Goal: Task Accomplishment & Management: Manage account settings

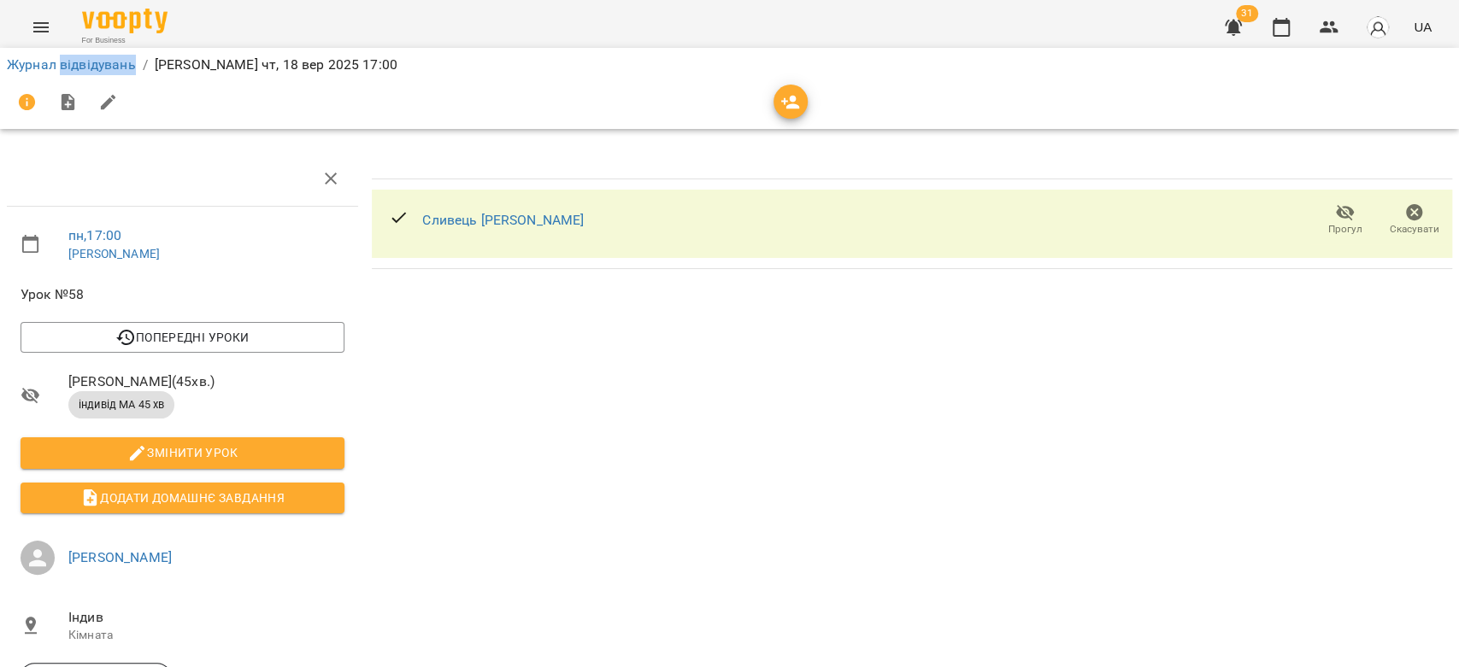
click at [65, 73] on li "Журнал відвідувань" at bounding box center [71, 65] width 129 height 21
click at [68, 62] on link "Журнал відвідувань" at bounding box center [71, 64] width 129 height 16
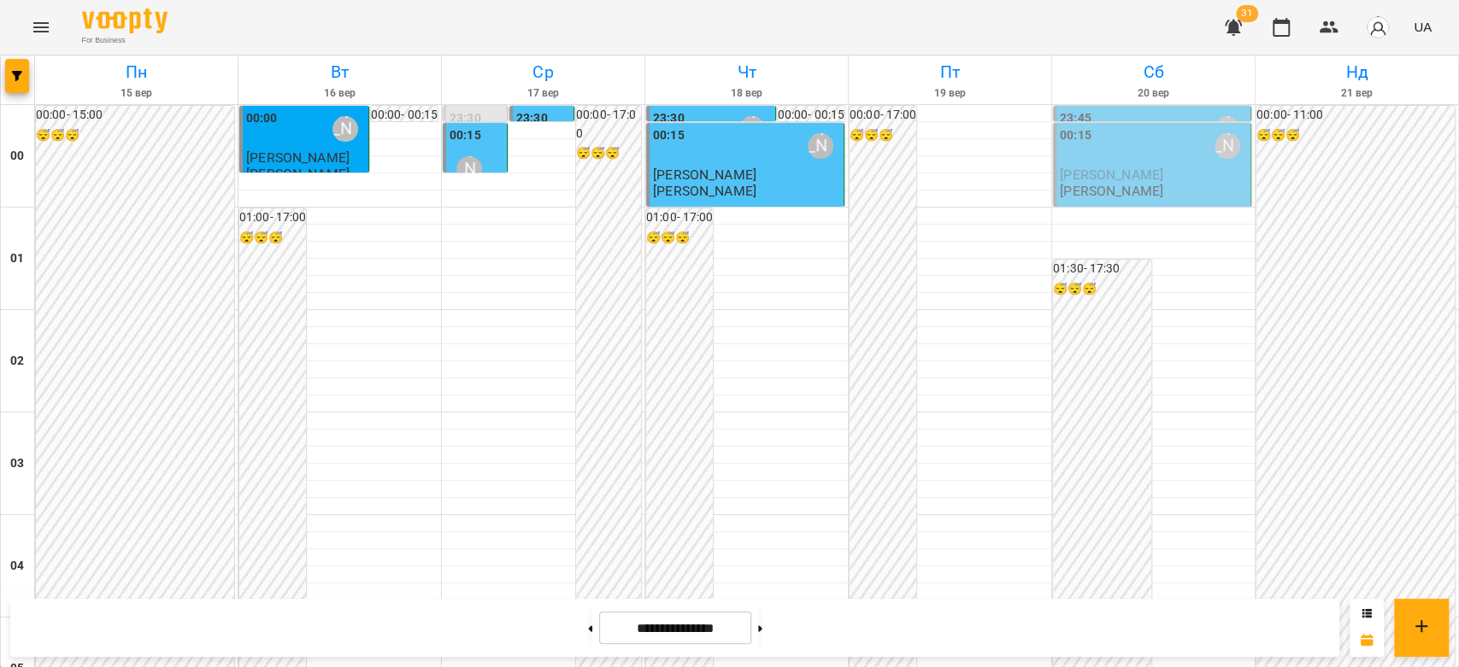
scroll to position [1613, 0]
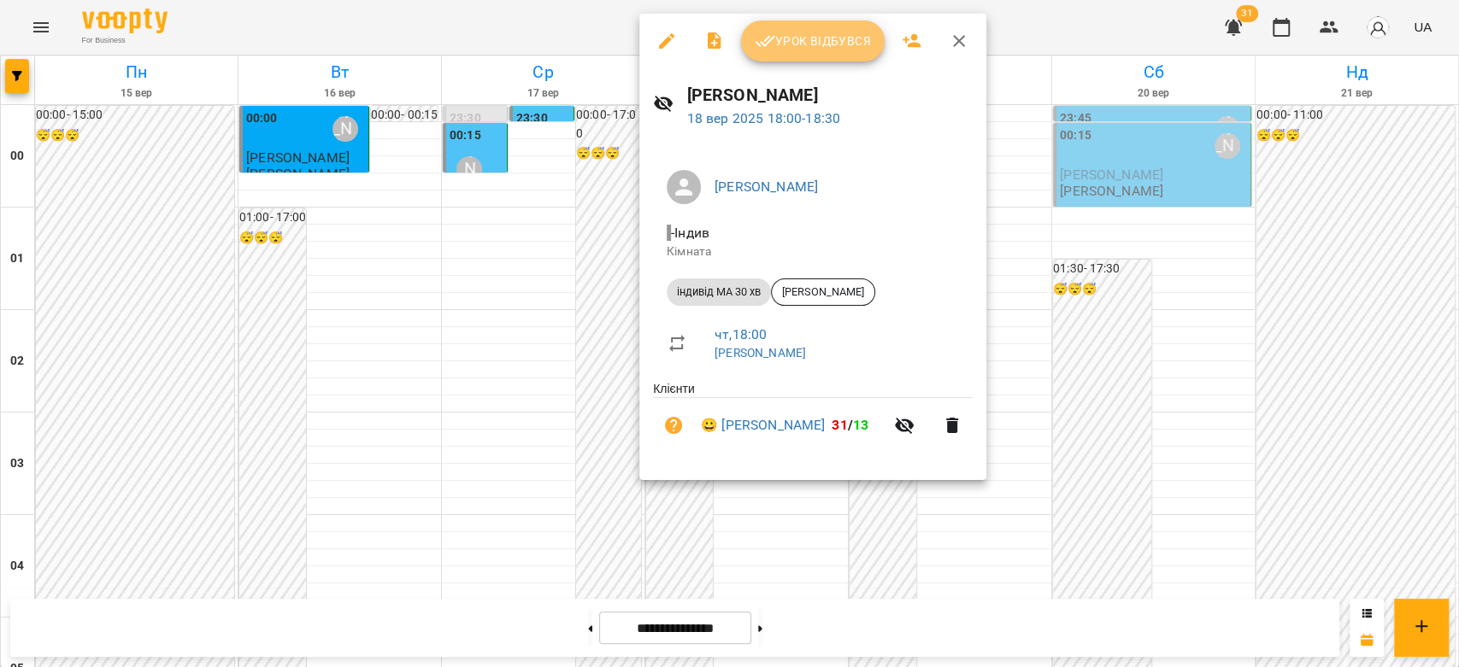
click at [834, 46] on span "Урок відбувся" at bounding box center [813, 41] width 116 height 21
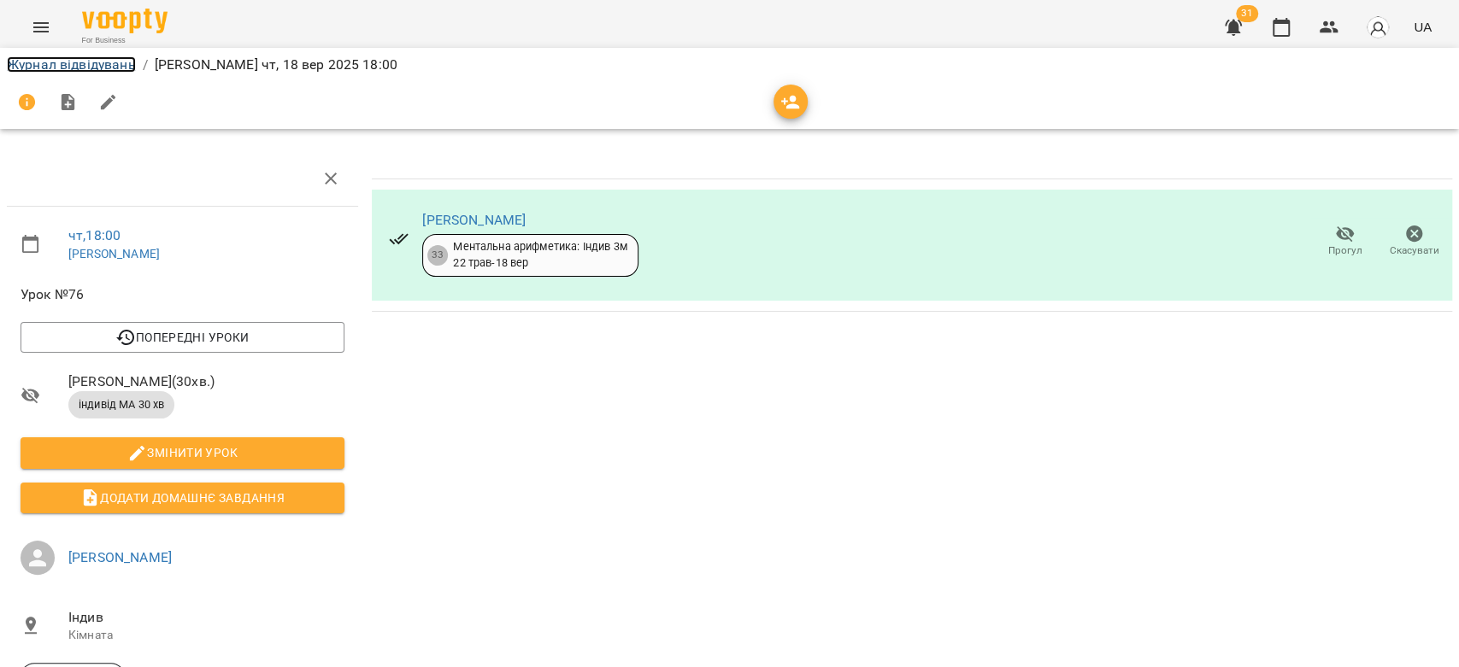
click at [117, 66] on link "Журнал відвідувань" at bounding box center [71, 64] width 129 height 16
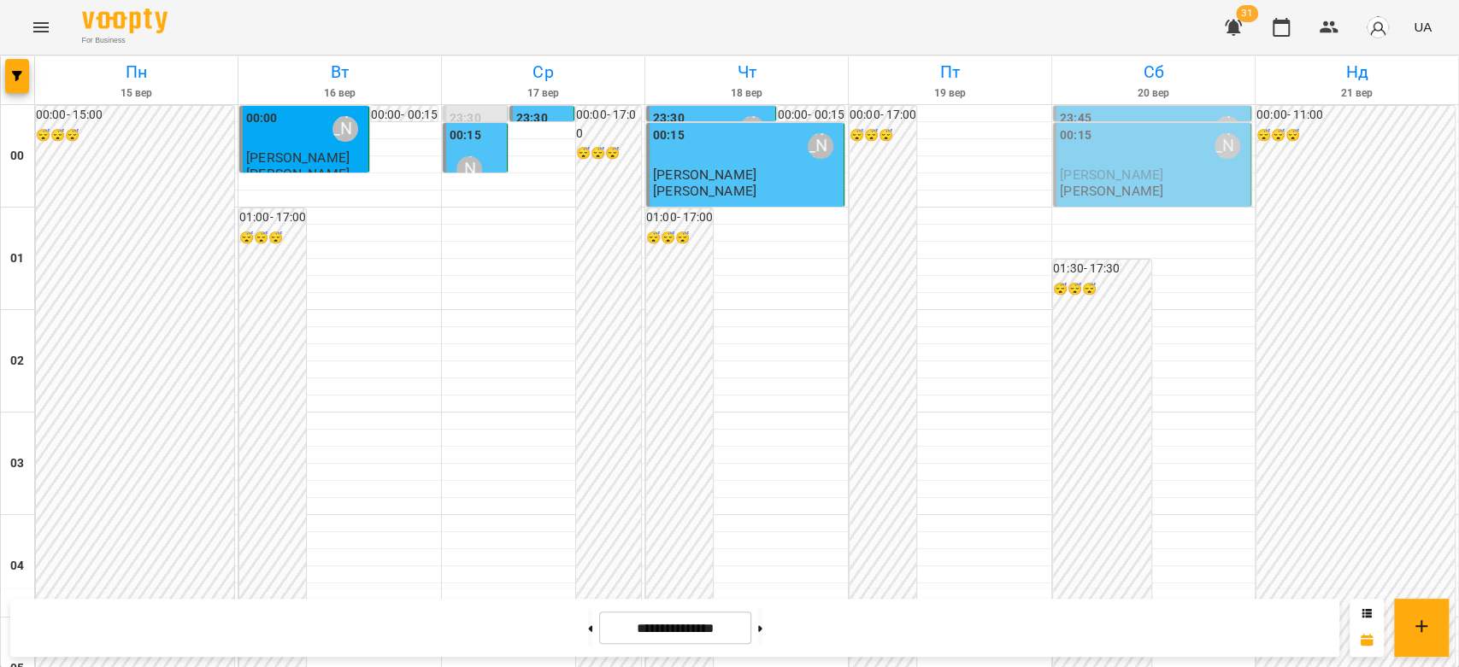
scroll to position [1899, 0]
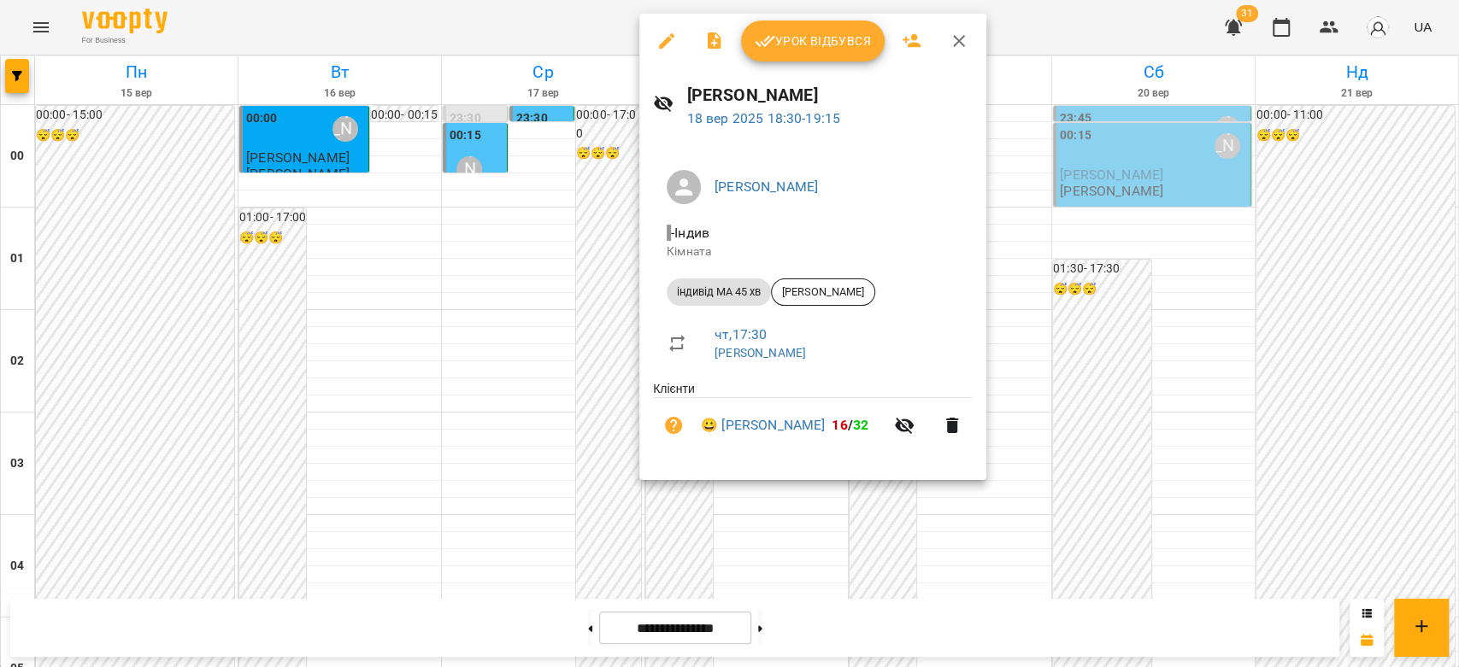
click at [807, 43] on span "Урок відбувся" at bounding box center [813, 41] width 116 height 21
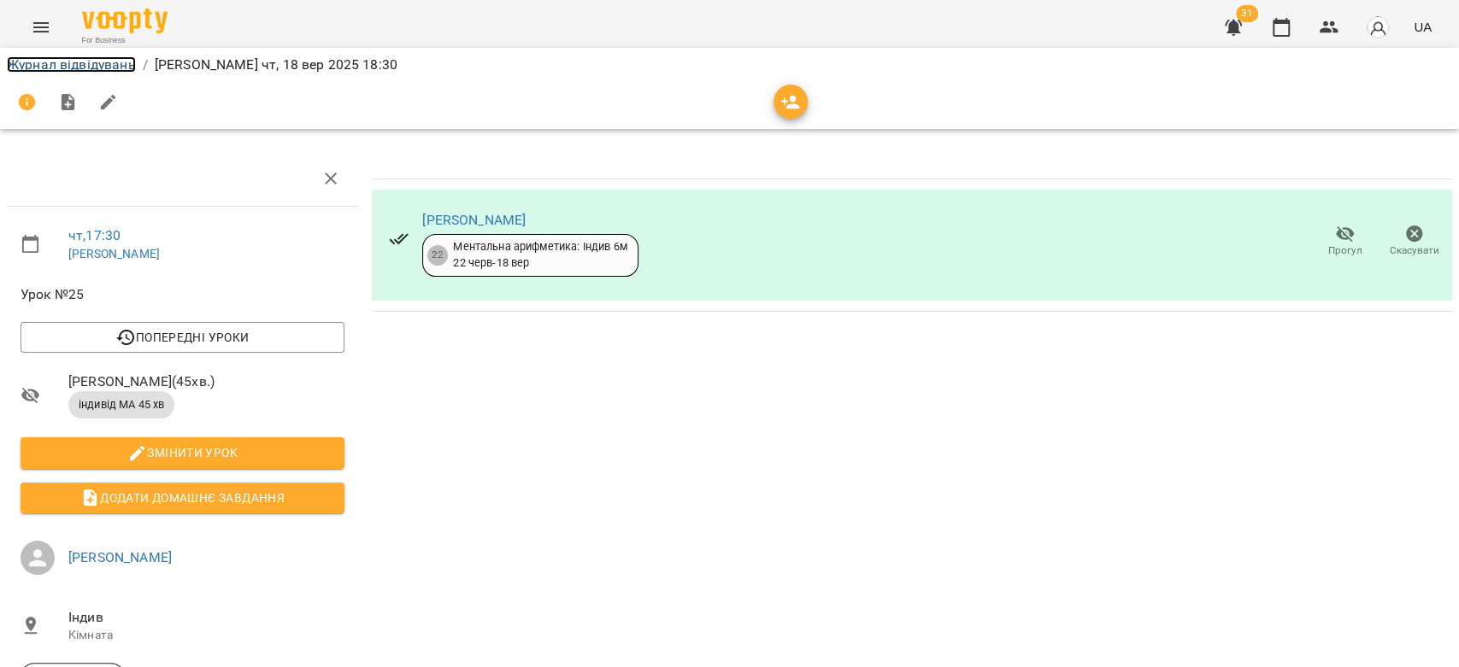
click at [109, 66] on link "Журнал відвідувань" at bounding box center [71, 64] width 129 height 16
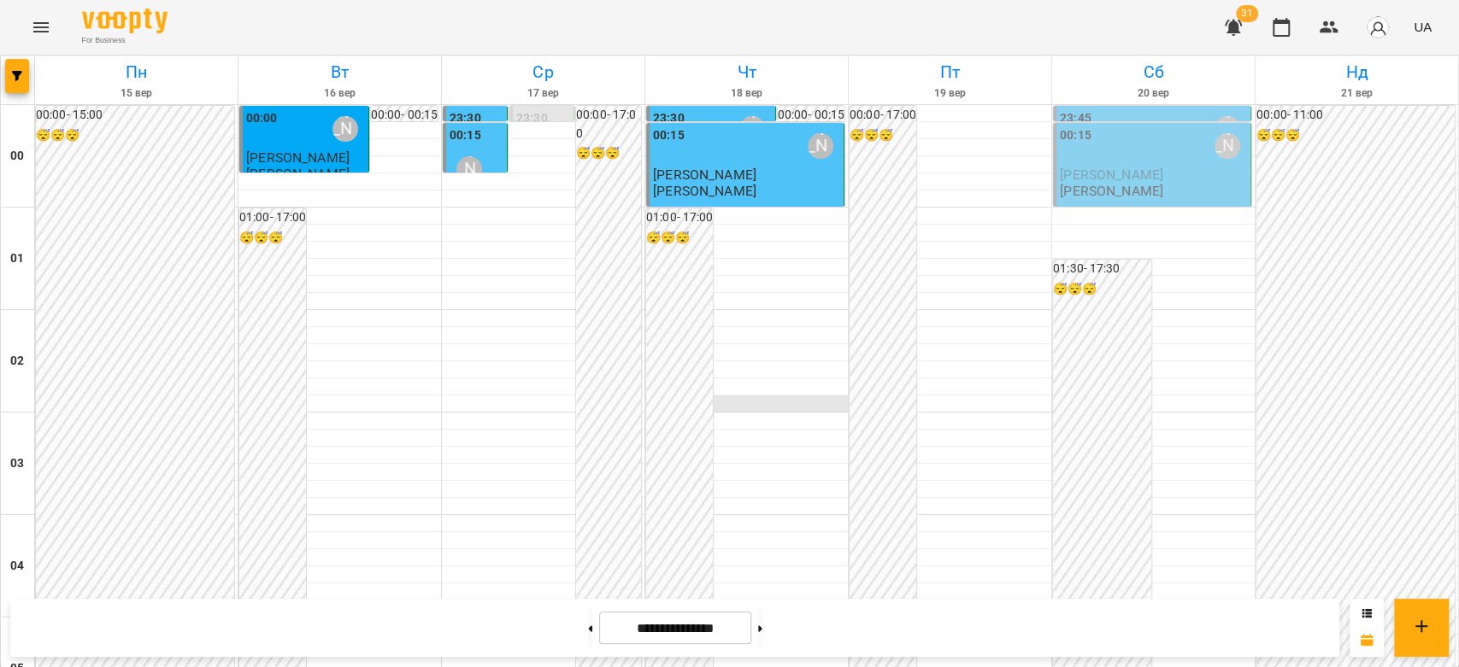
scroll to position [1899, 0]
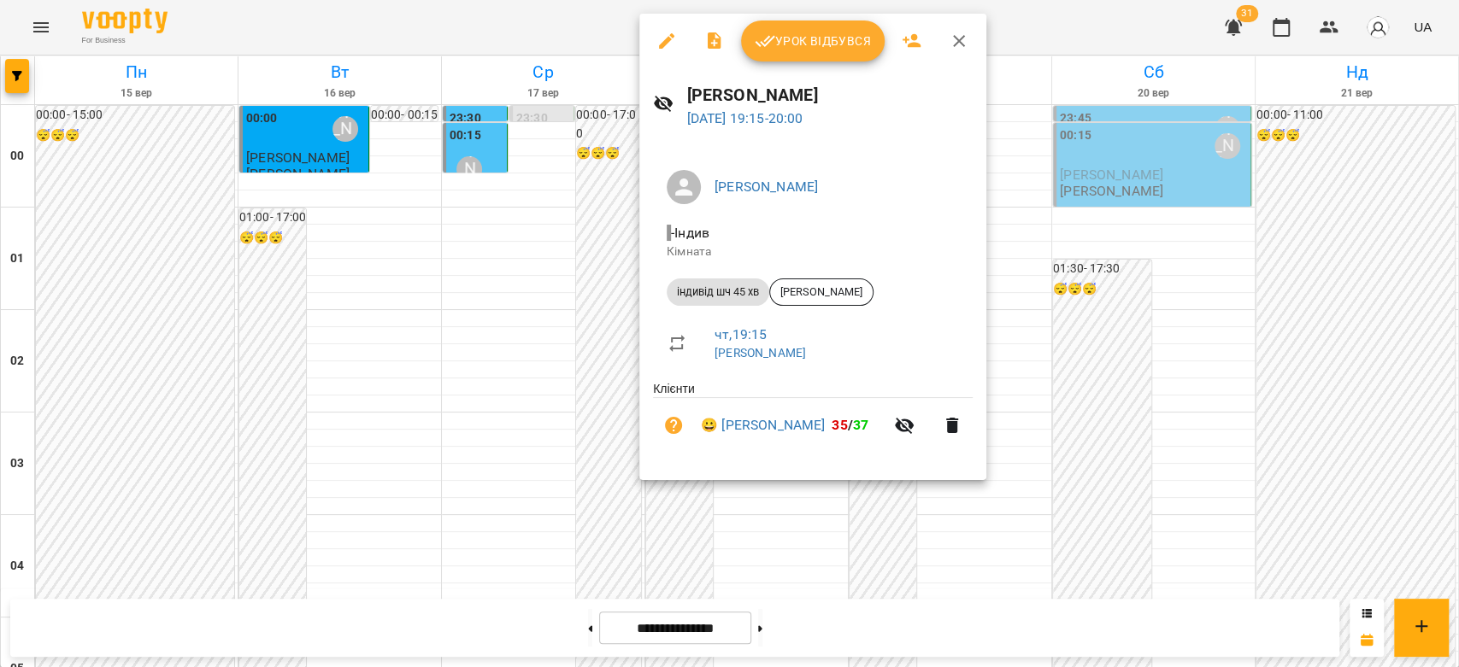
click at [787, 58] on button "Урок відбувся" at bounding box center [813, 41] width 144 height 41
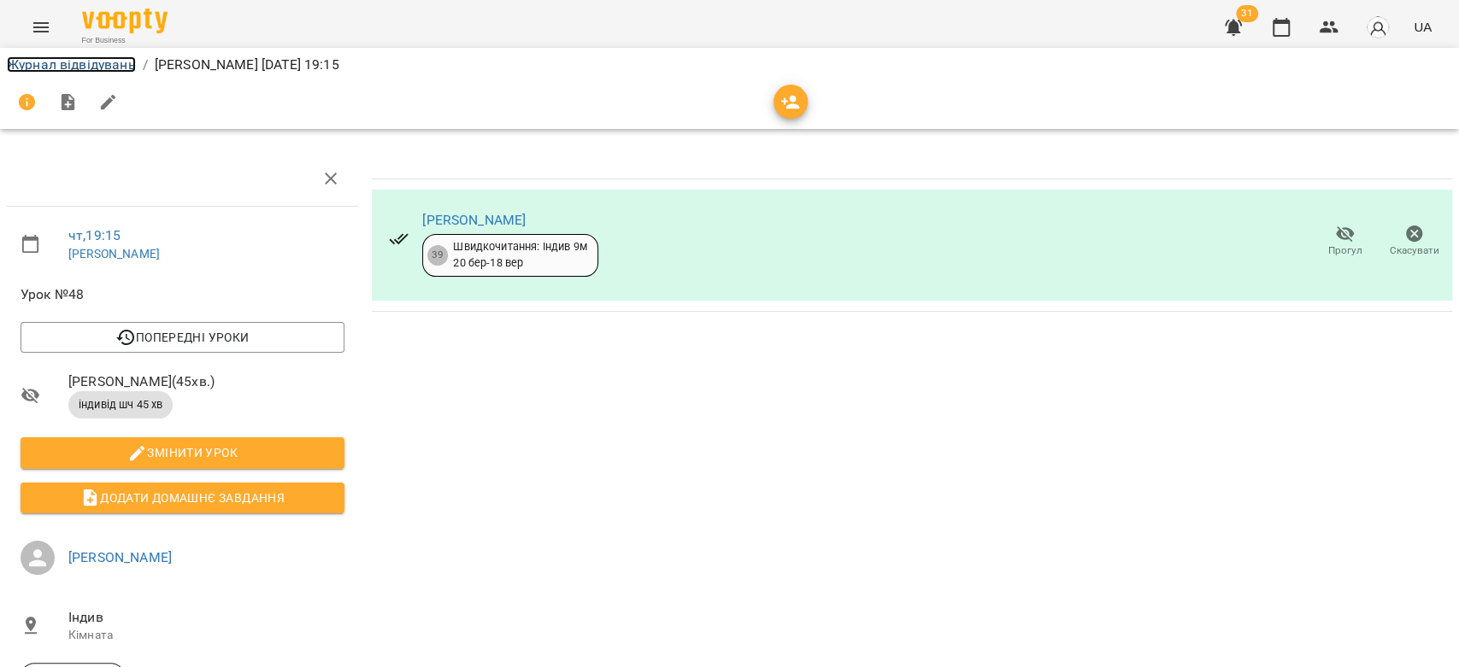
click at [105, 57] on link "Журнал відвідувань" at bounding box center [71, 64] width 129 height 16
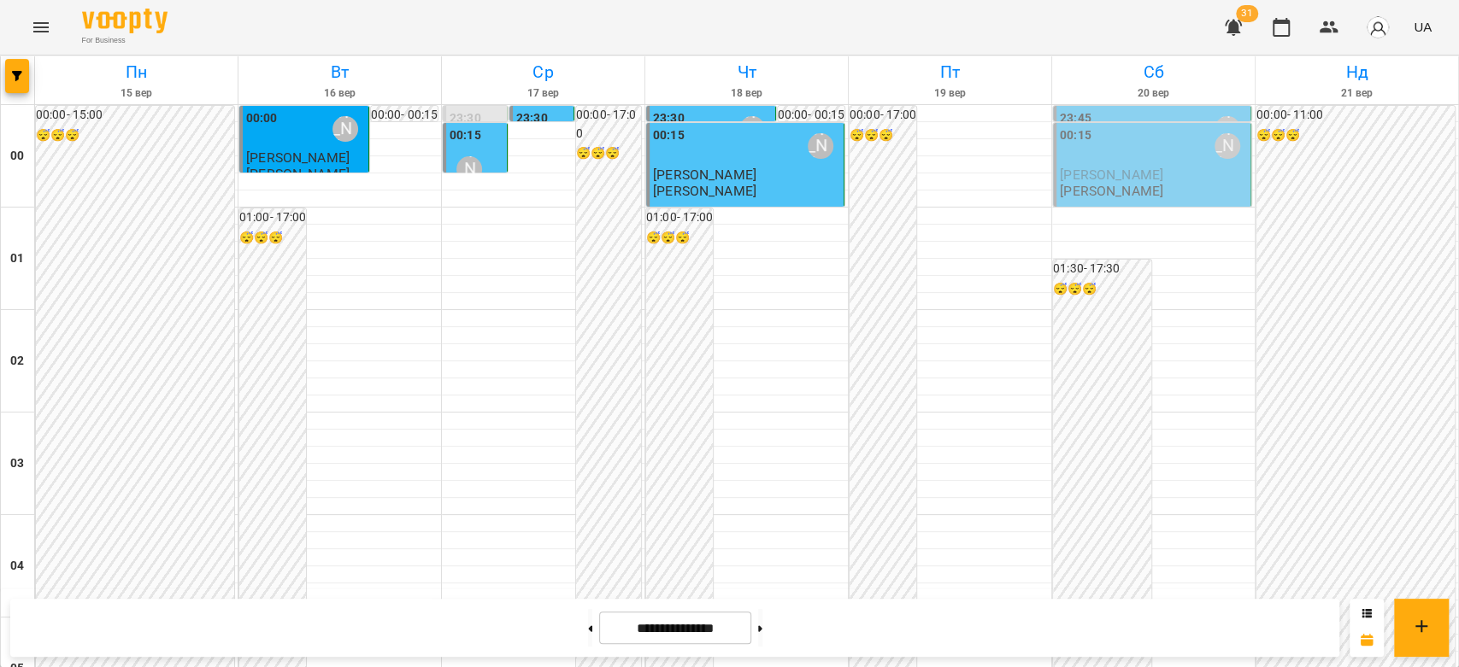
scroll to position [1976, 0]
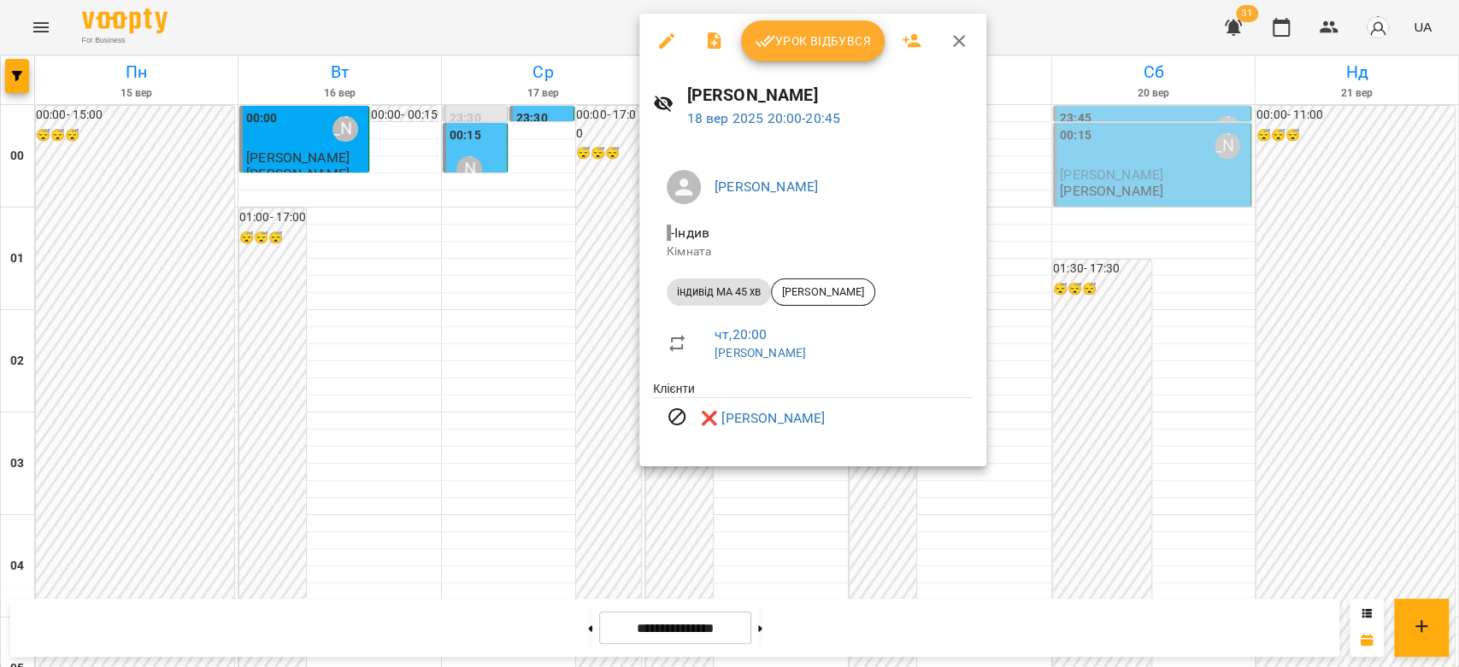
click at [1043, 279] on div at bounding box center [729, 333] width 1459 height 667
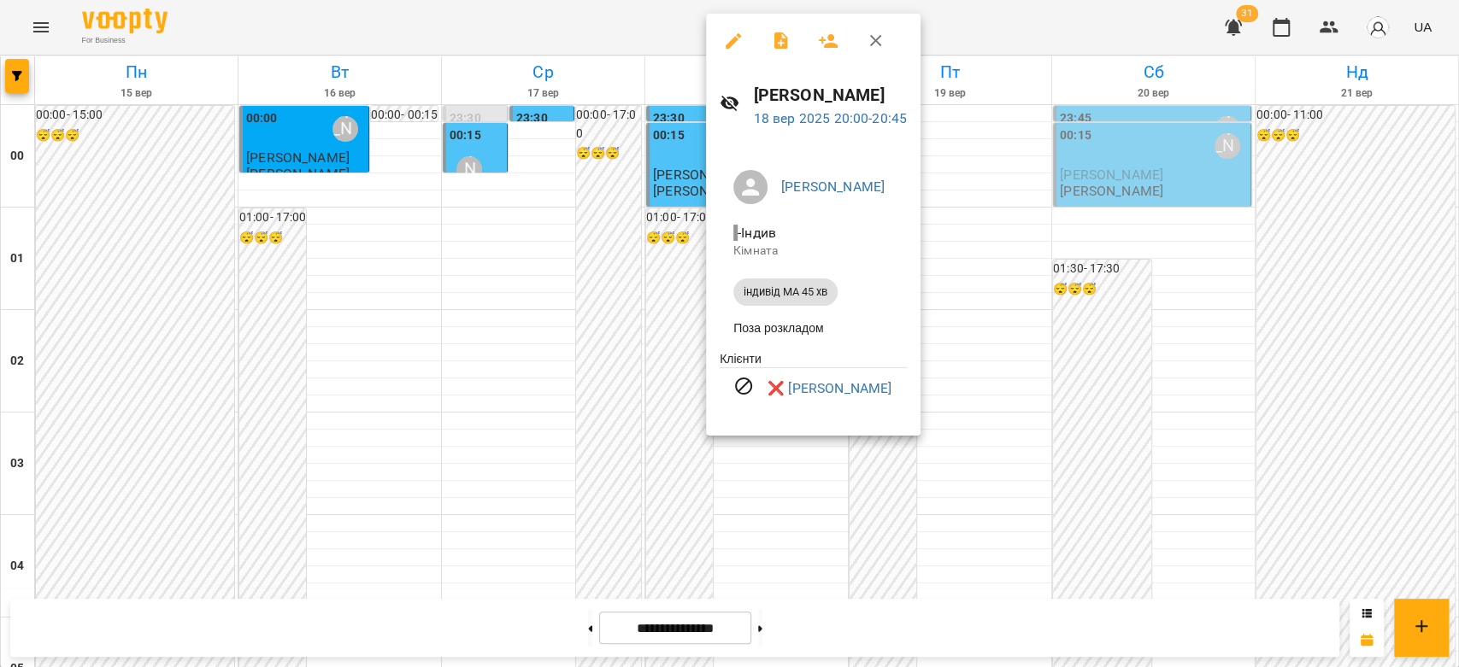
click at [1086, 273] on div at bounding box center [729, 333] width 1459 height 667
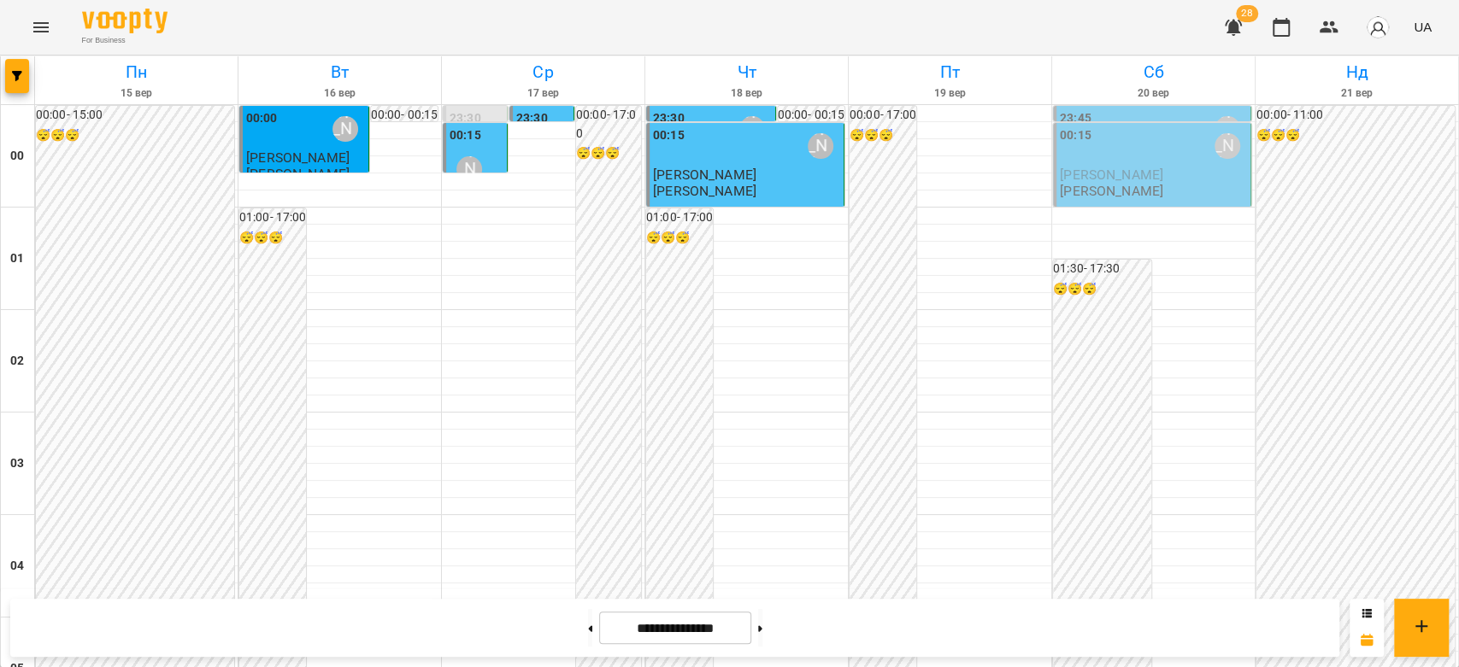
scroll to position [1880, 0]
click at [762, 632] on icon at bounding box center [760, 629] width 4 height 7
type input "**********"
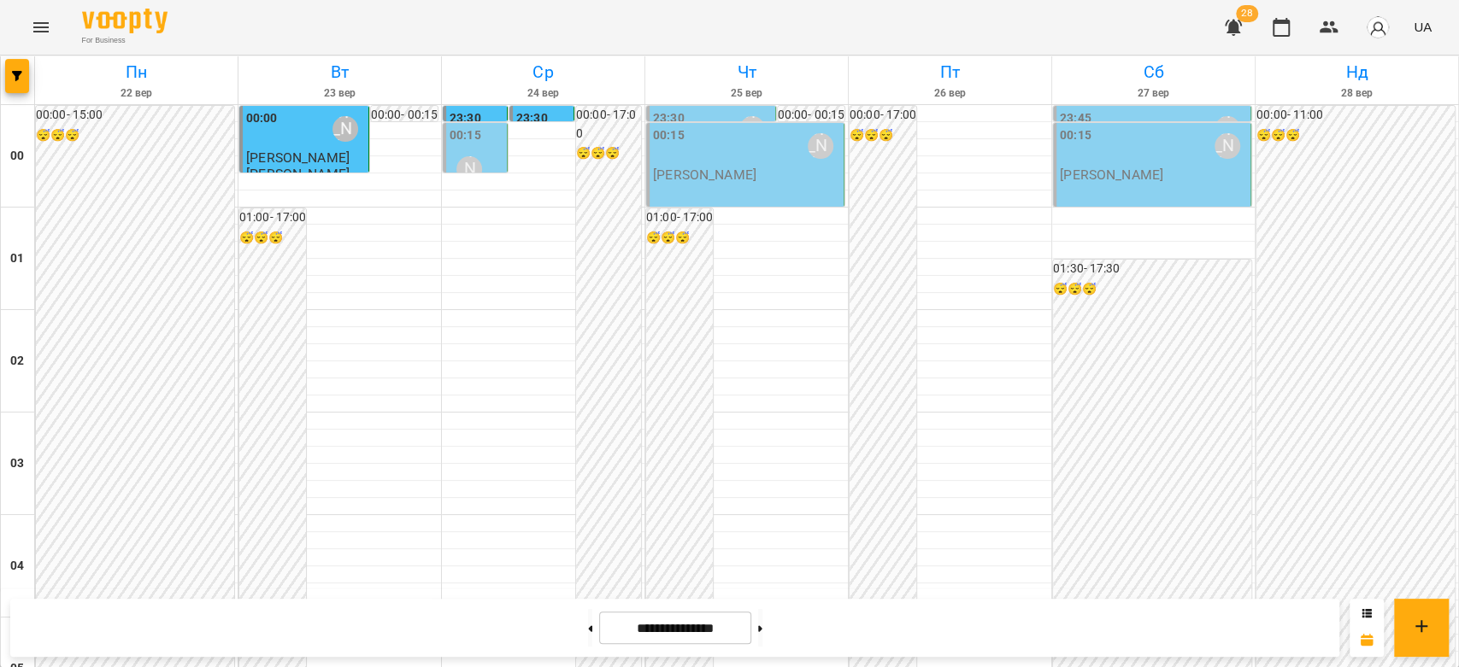
scroll to position [1690, 0]
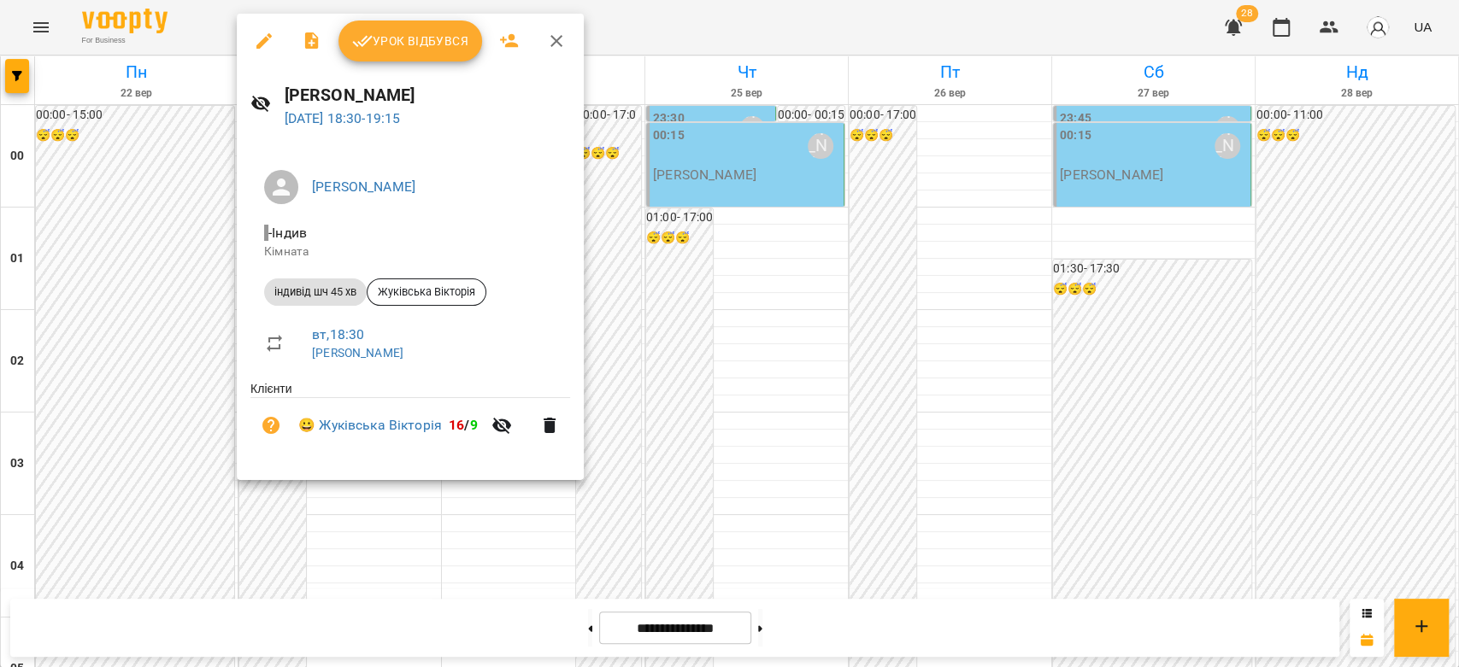
click at [198, 355] on div at bounding box center [729, 333] width 1459 height 667
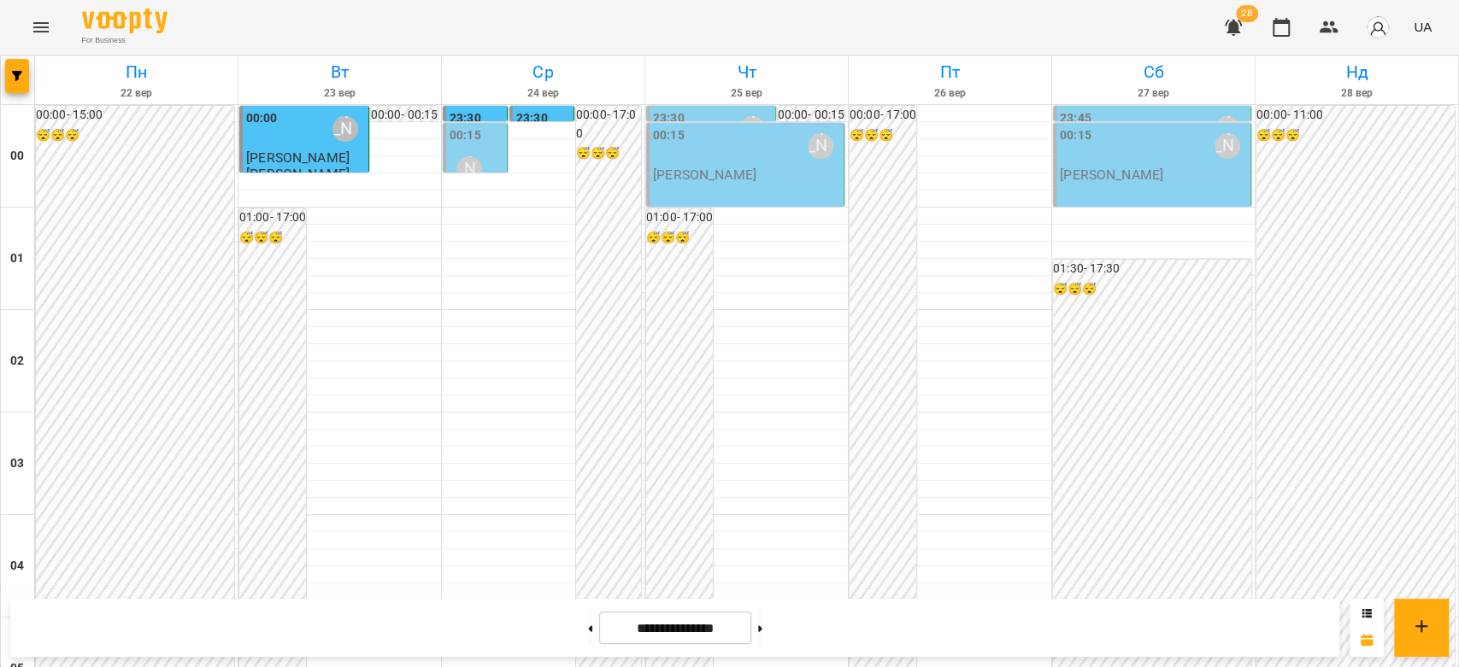
scroll to position [1880, 0]
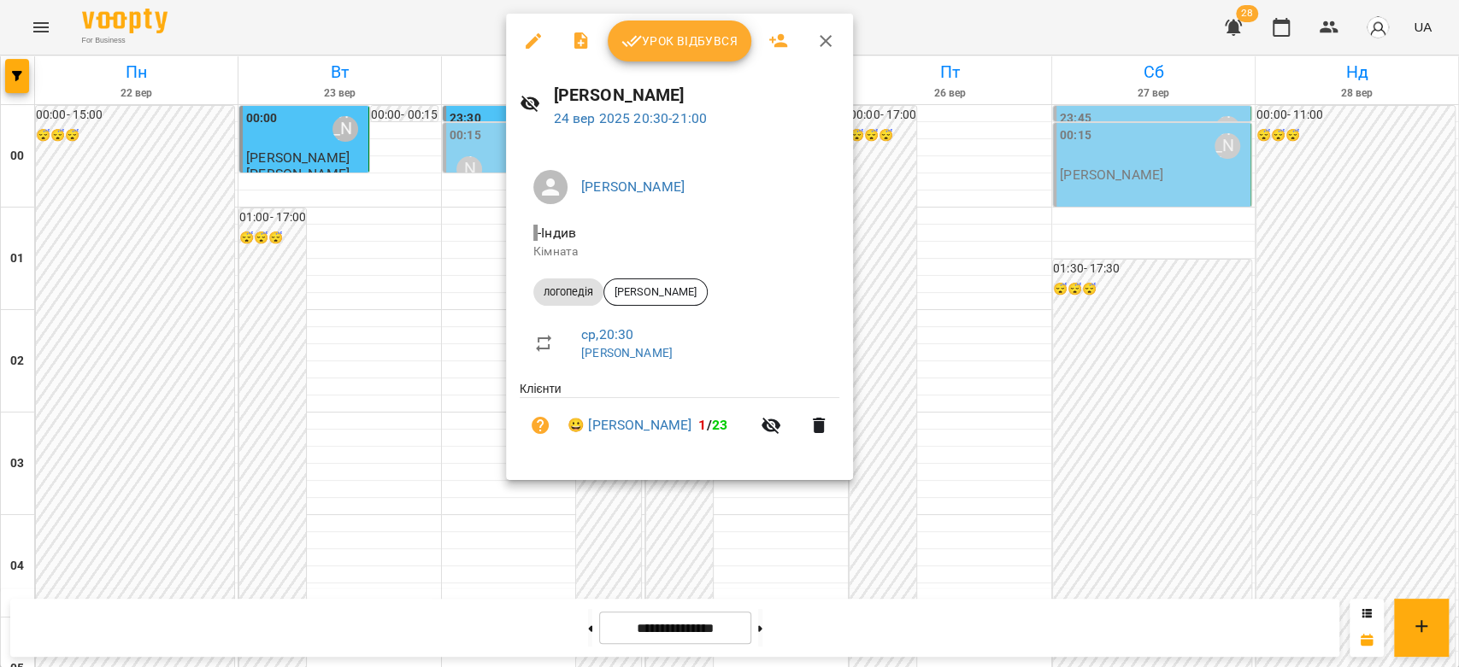
click at [438, 432] on div at bounding box center [729, 333] width 1459 height 667
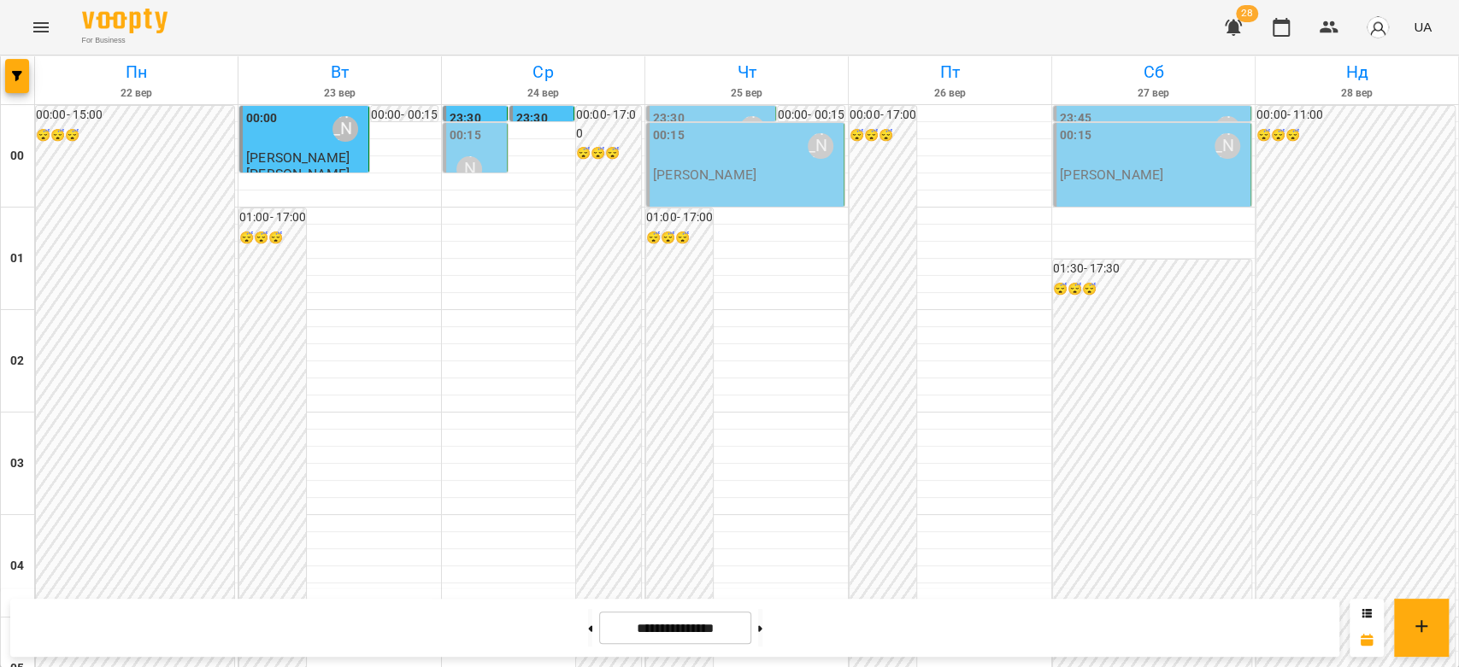
scroll to position [1406, 0]
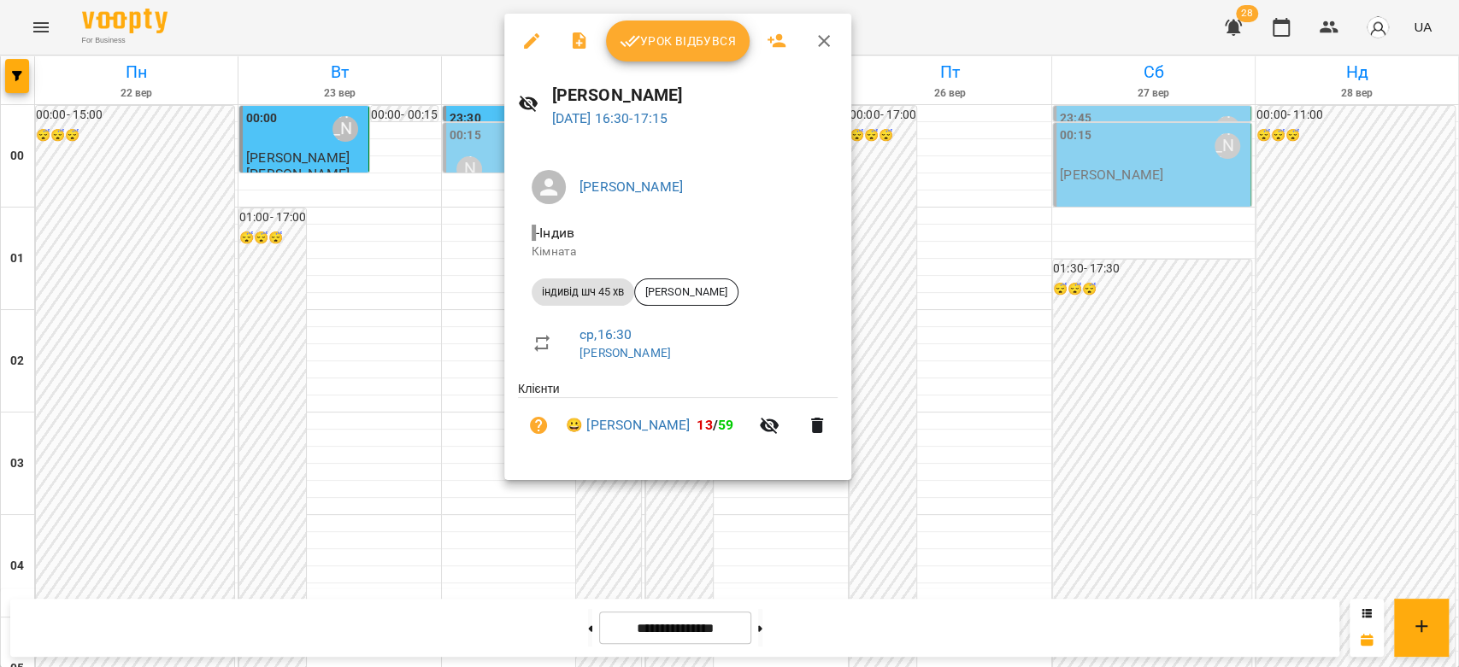
click at [438, 402] on div at bounding box center [729, 333] width 1459 height 667
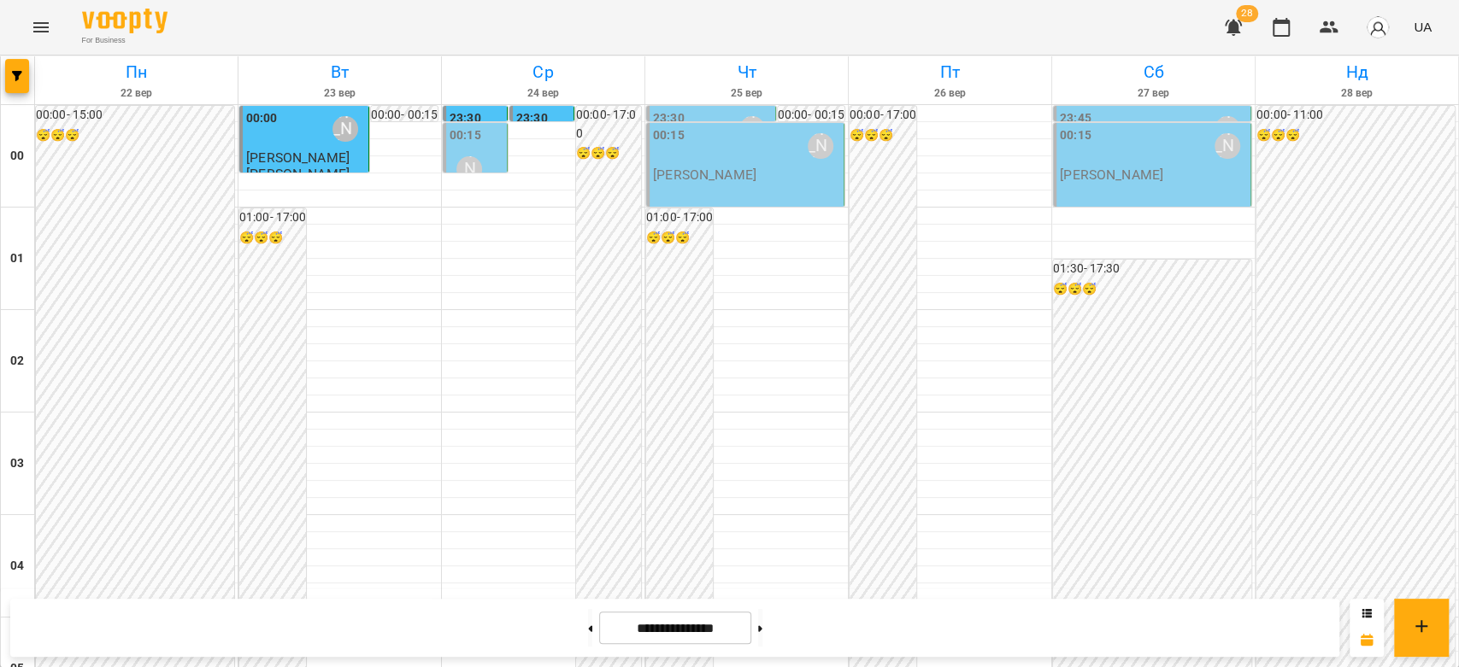
scroll to position [836, 0]
